Goal: Check status

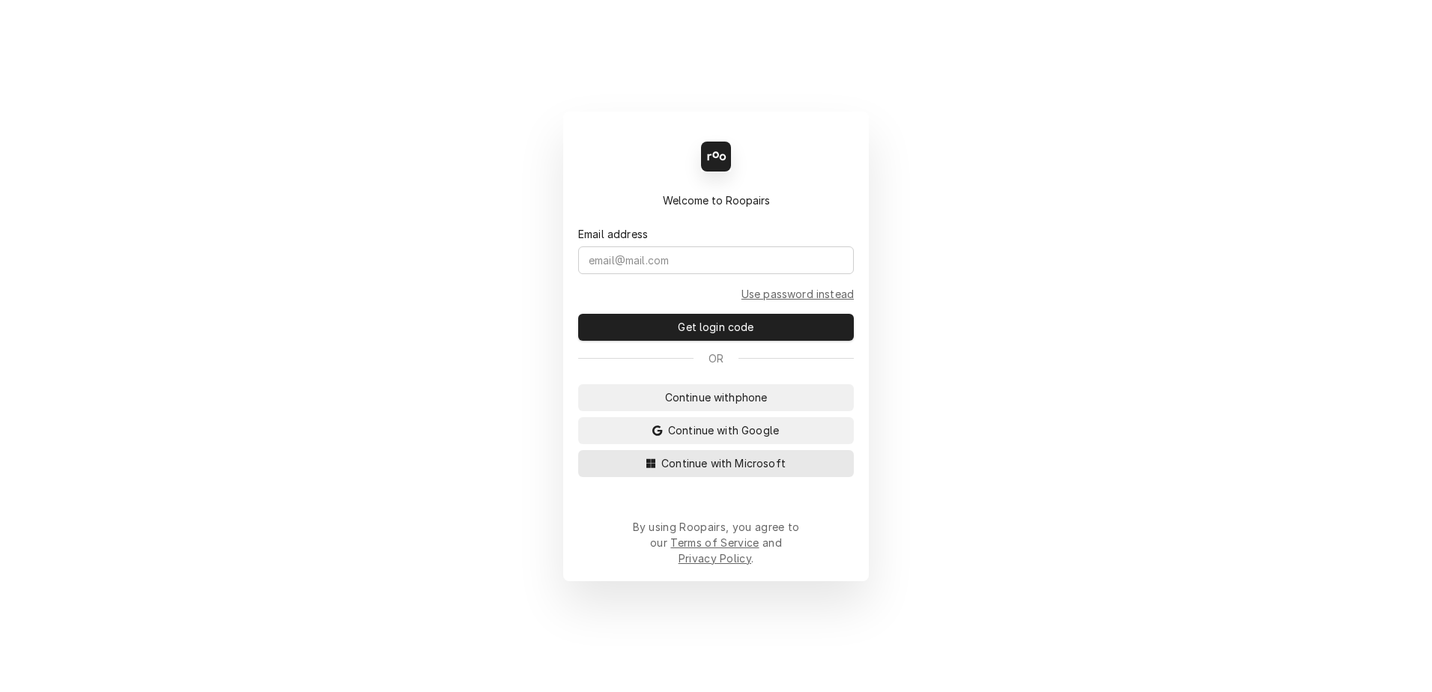
click at [700, 467] on button "Continue with Microsoft" at bounding box center [716, 463] width 276 height 27
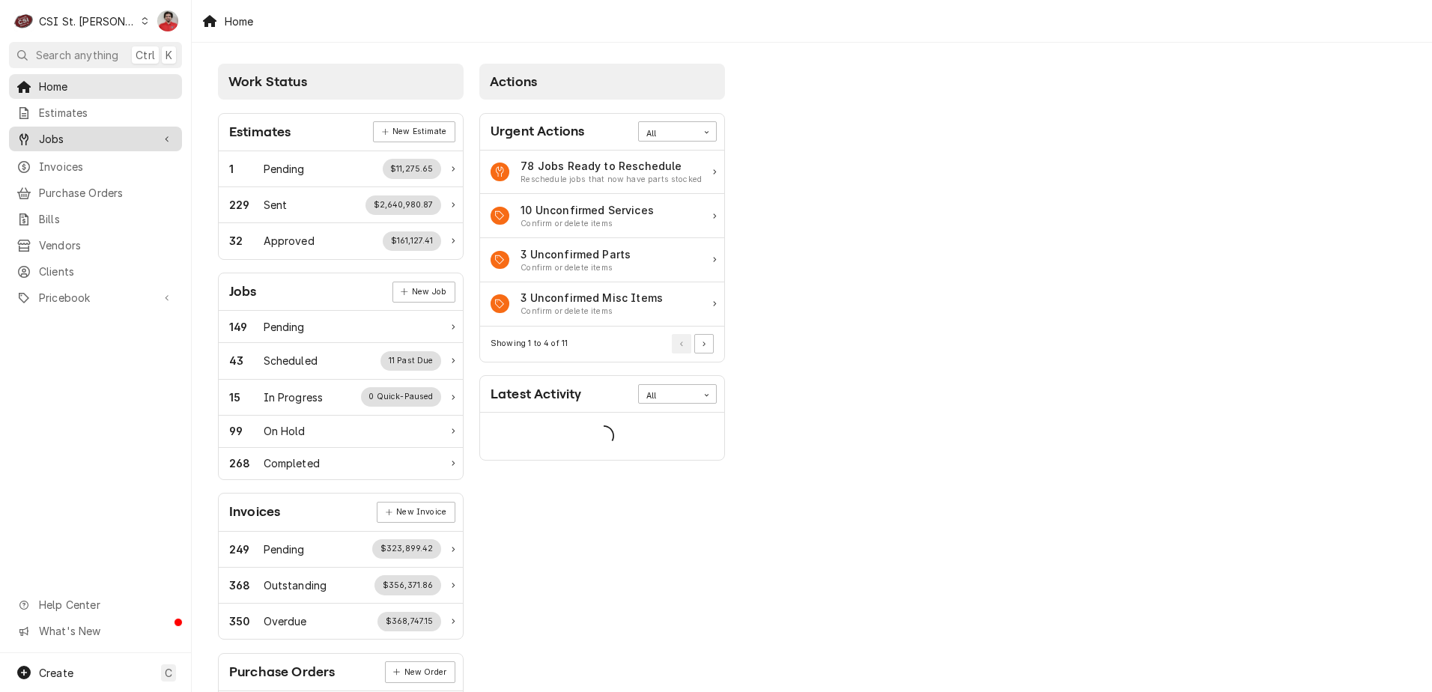
click at [78, 136] on span "Jobs" at bounding box center [95, 139] width 113 height 16
click at [72, 165] on span "Jobs" at bounding box center [107, 165] width 136 height 16
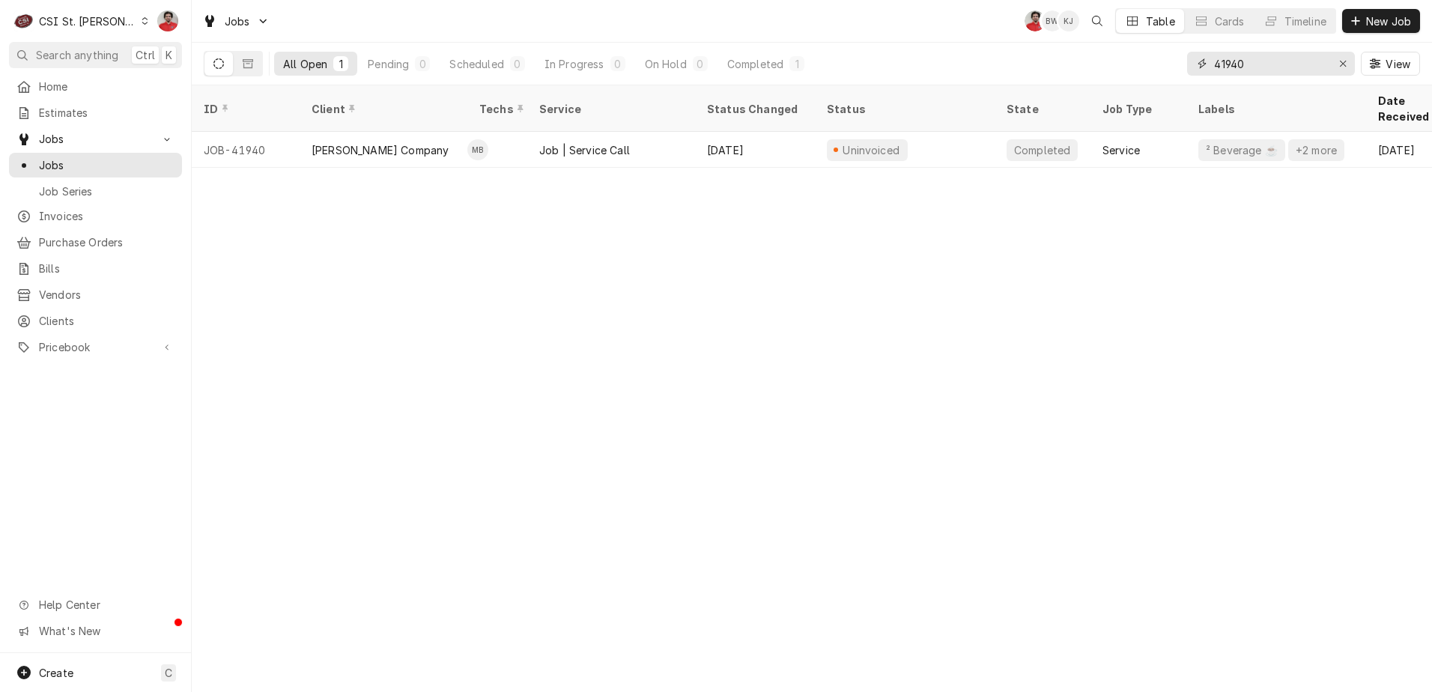
click at [1268, 65] on input "41940" at bounding box center [1270, 64] width 112 height 24
type input "P"
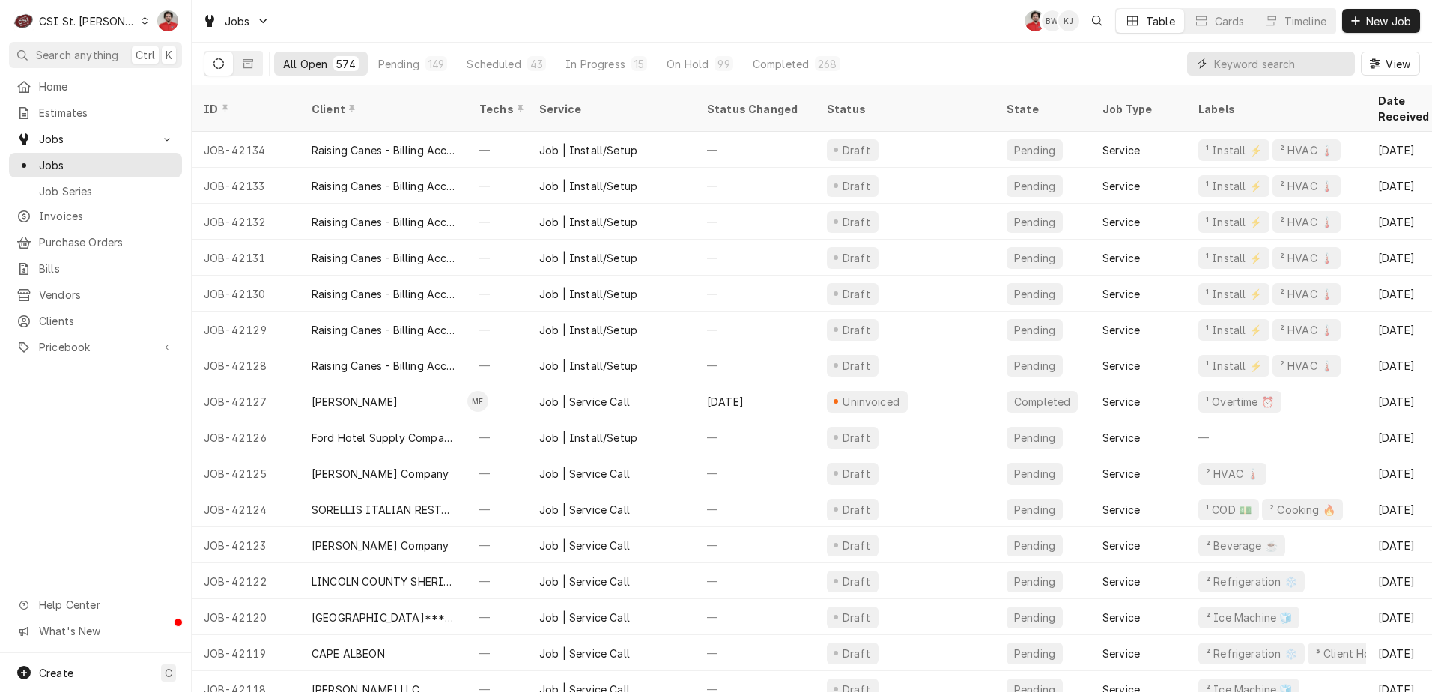
type input "a"
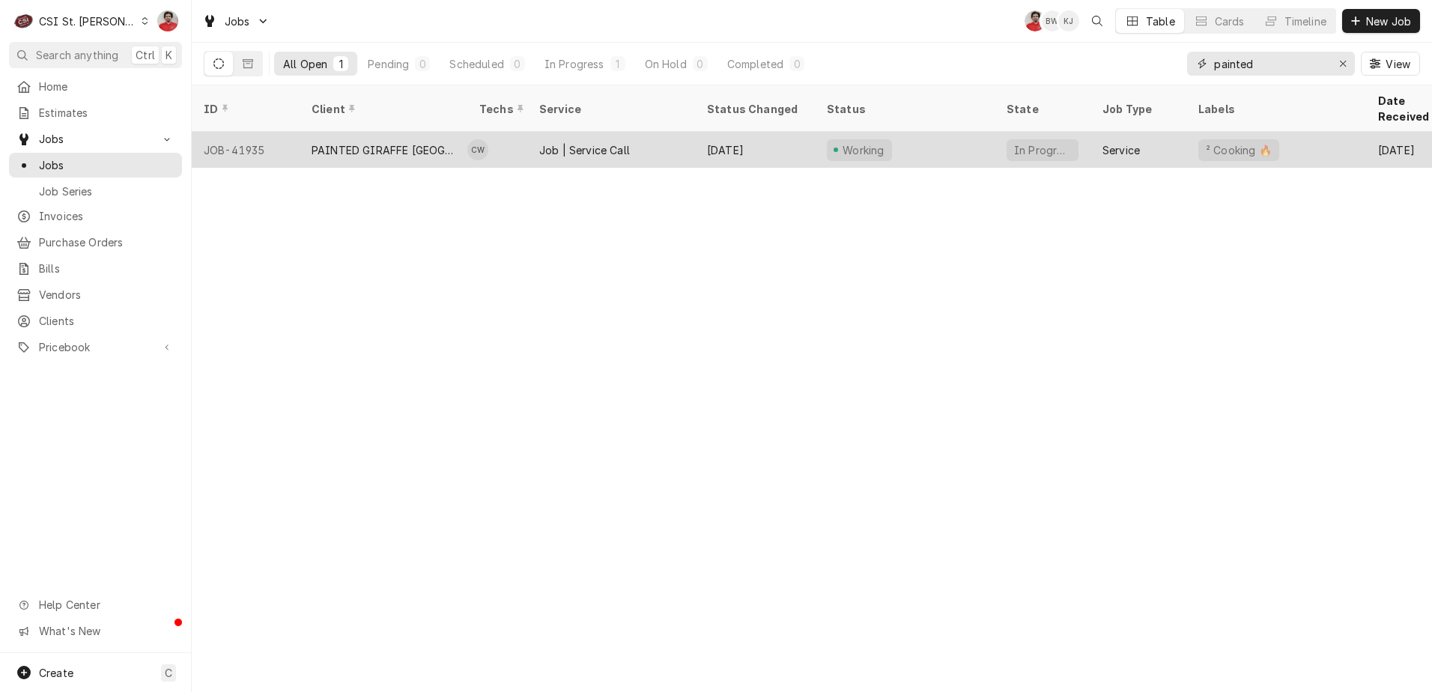
type input "painted"
click at [351, 142] on div "PAINTED GIRAFFE ST LOUIS ZOO" at bounding box center [384, 150] width 144 height 16
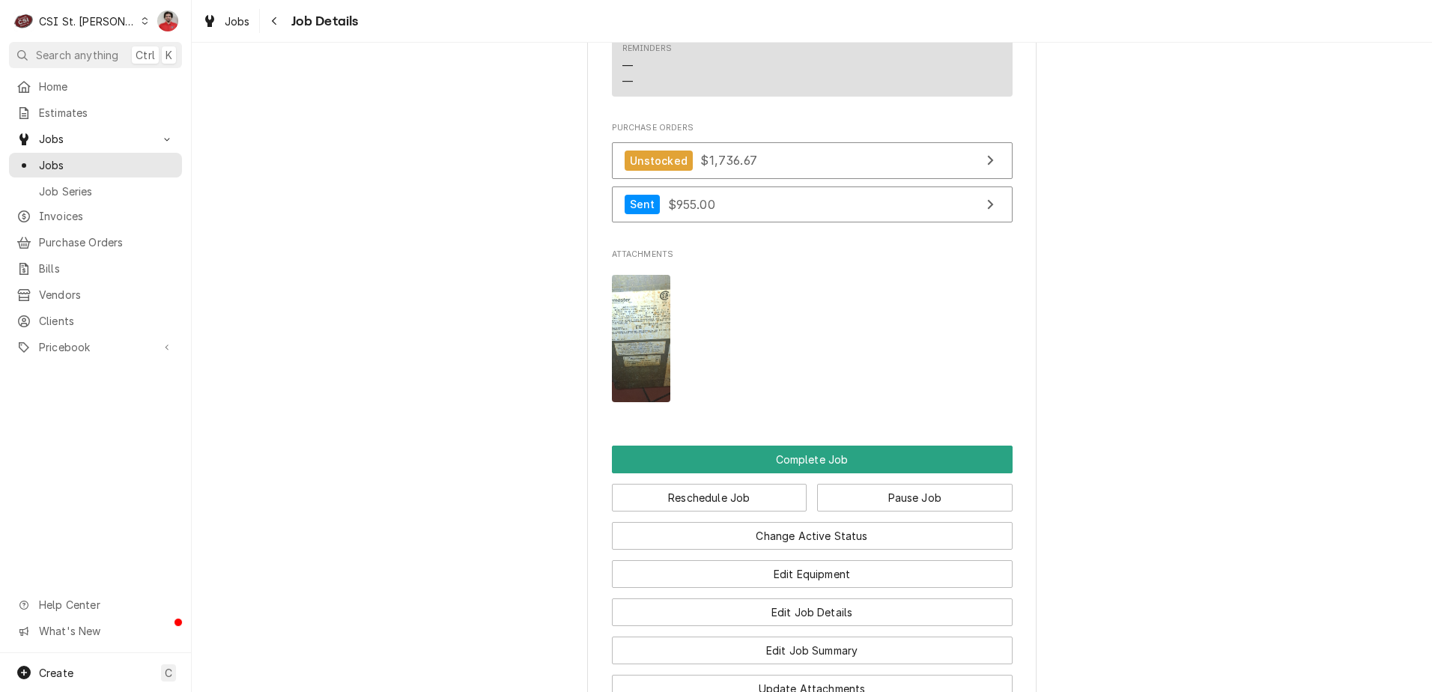
scroll to position [1879, 0]
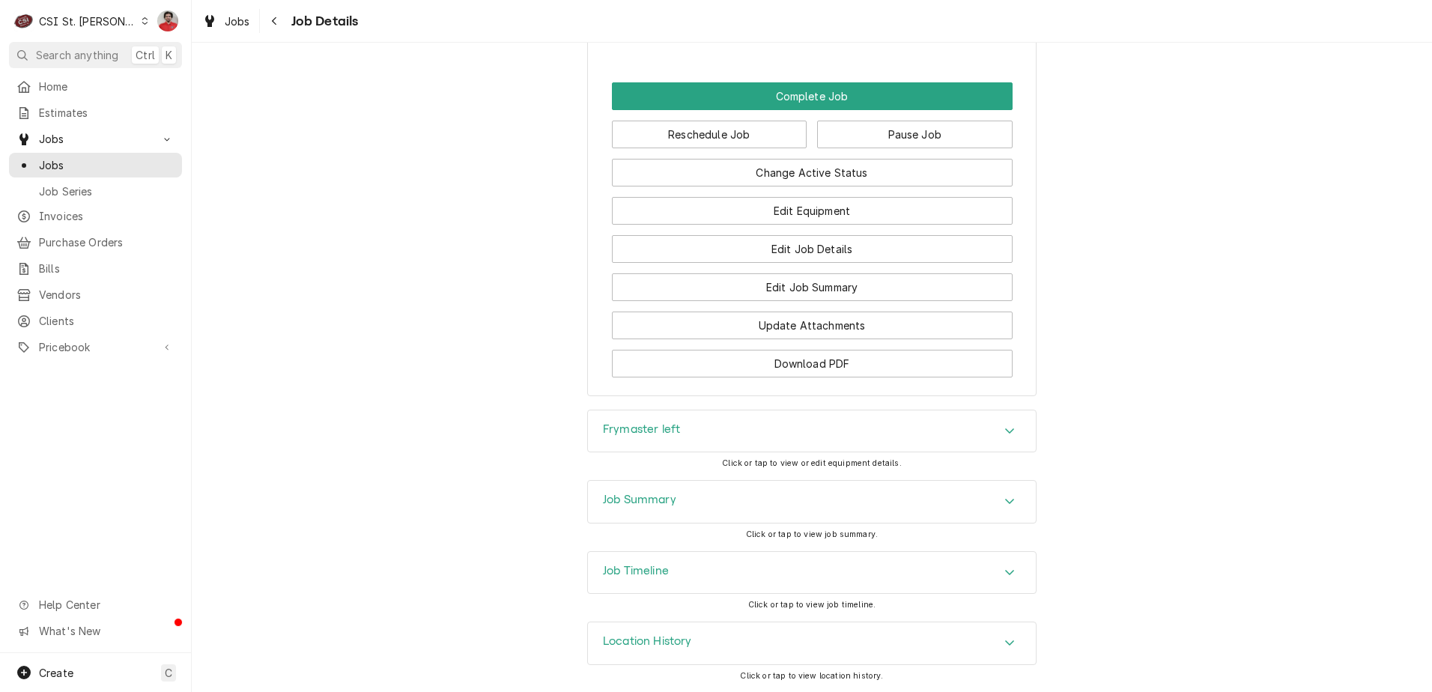
click at [721, 500] on div "Job Summary" at bounding box center [812, 502] width 448 height 42
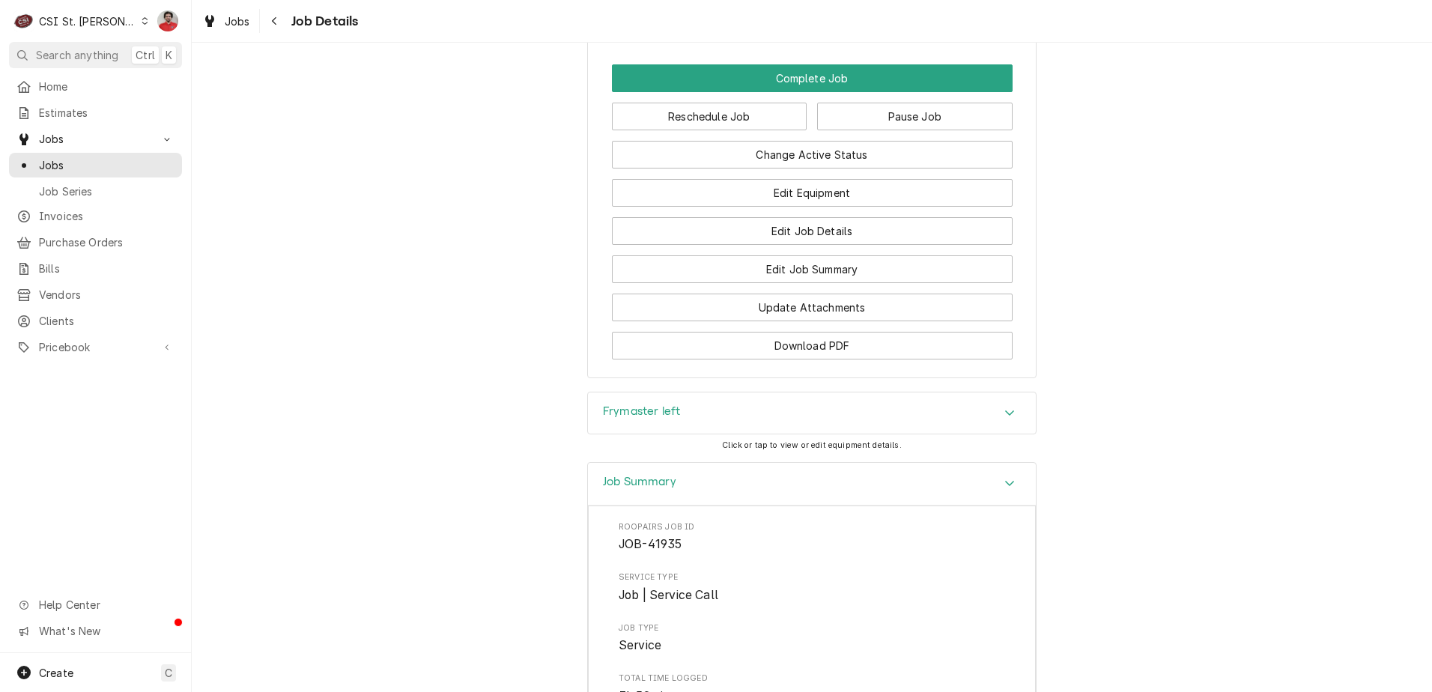
click at [723, 506] on div "Job Summary" at bounding box center [812, 484] width 448 height 43
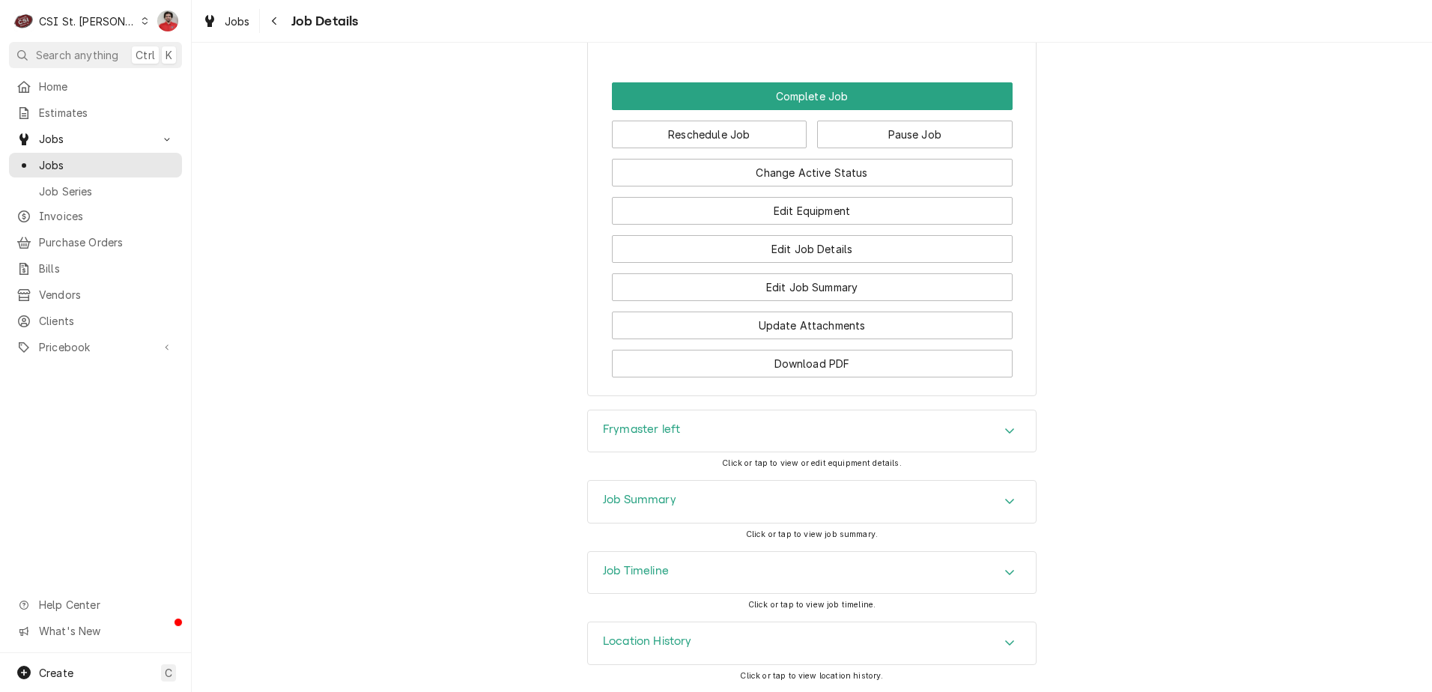
click at [718, 566] on div "Job Timeline" at bounding box center [812, 573] width 448 height 42
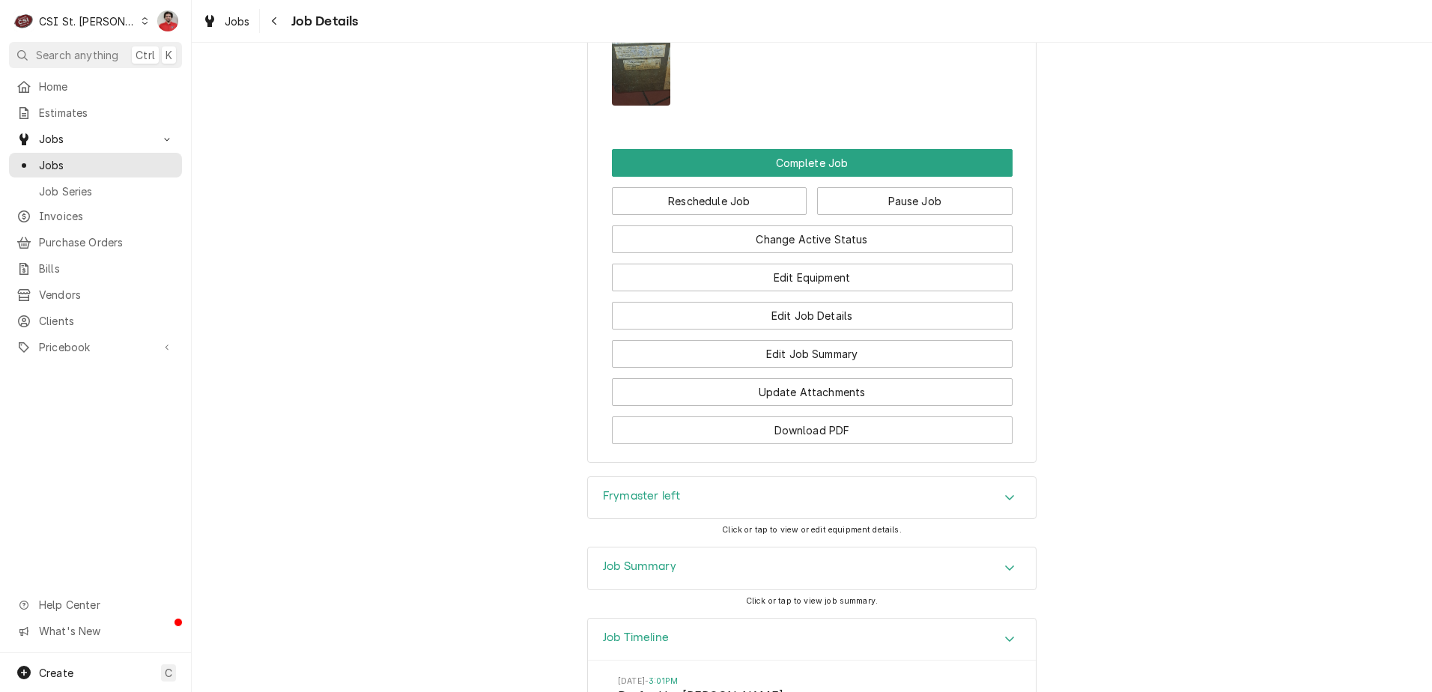
scroll to position [1270, 0]
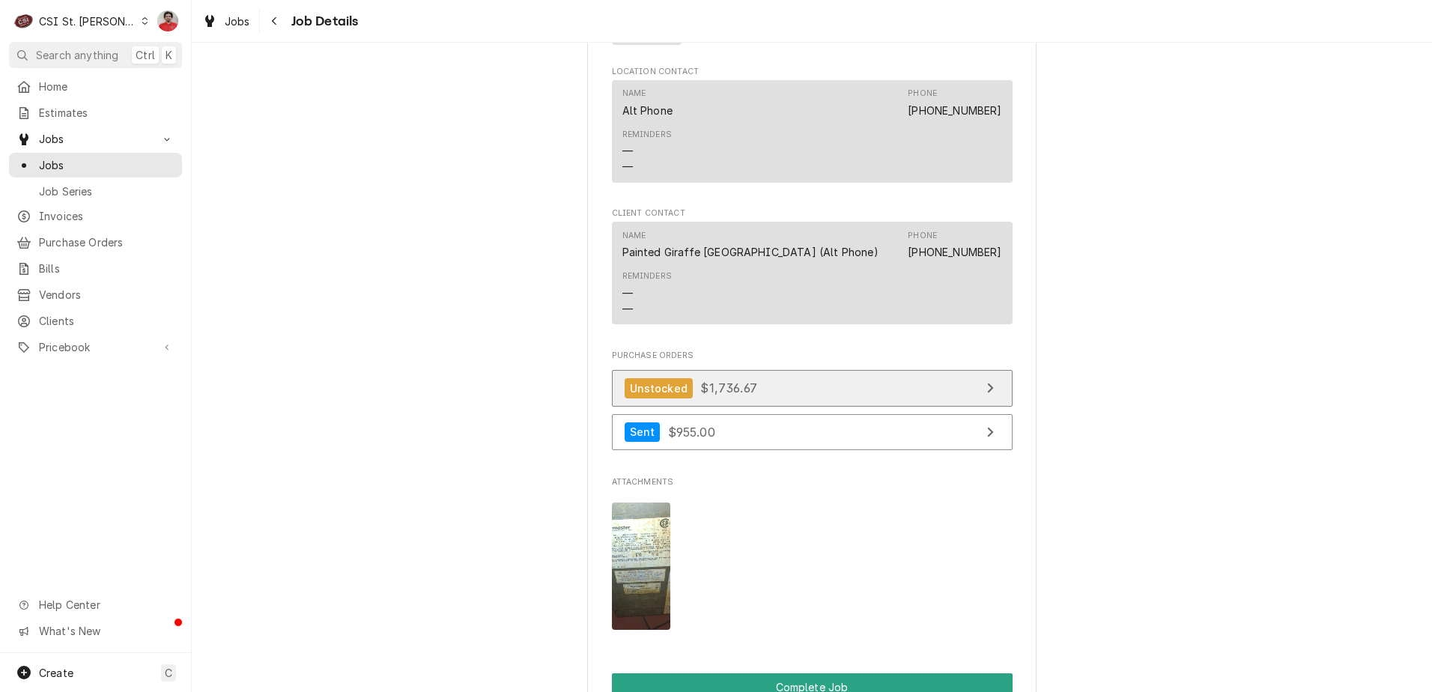
click at [736, 395] on span "$1,736.67" at bounding box center [728, 388] width 56 height 15
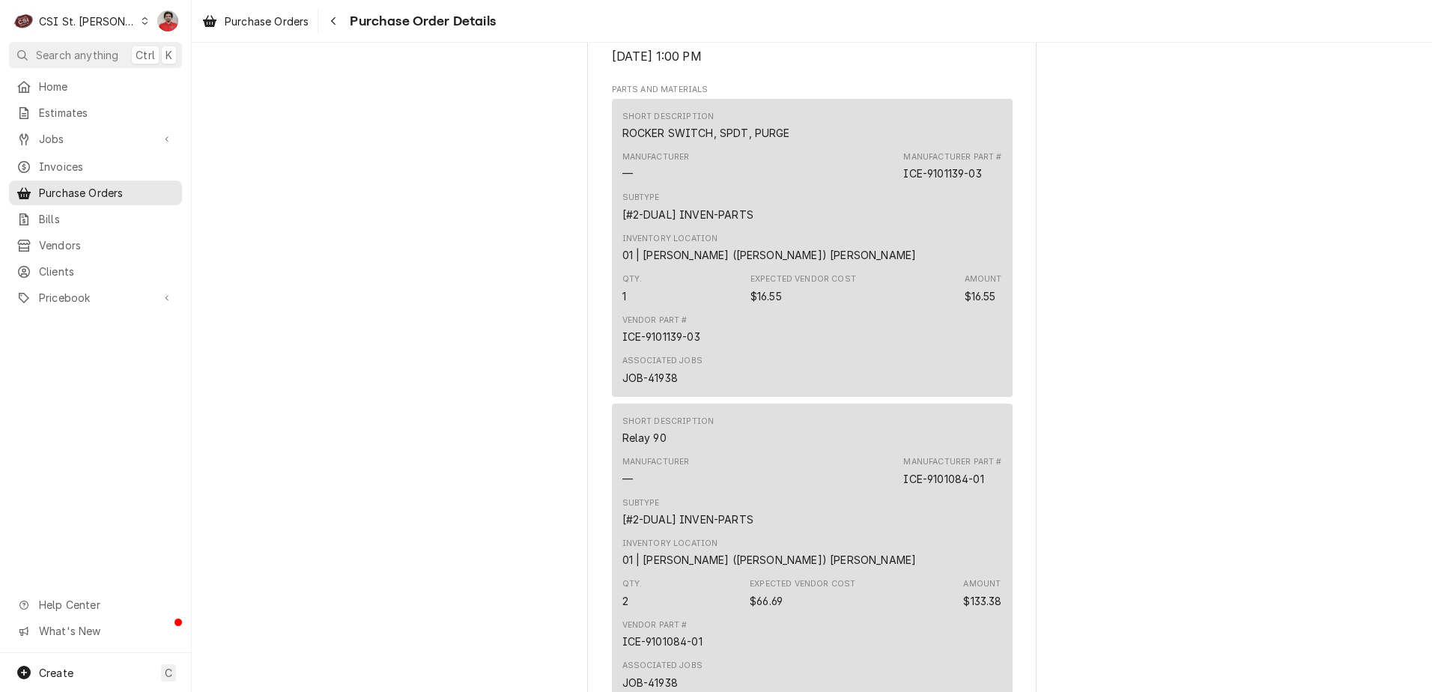
scroll to position [1348, 0]
